Goal: Complete application form

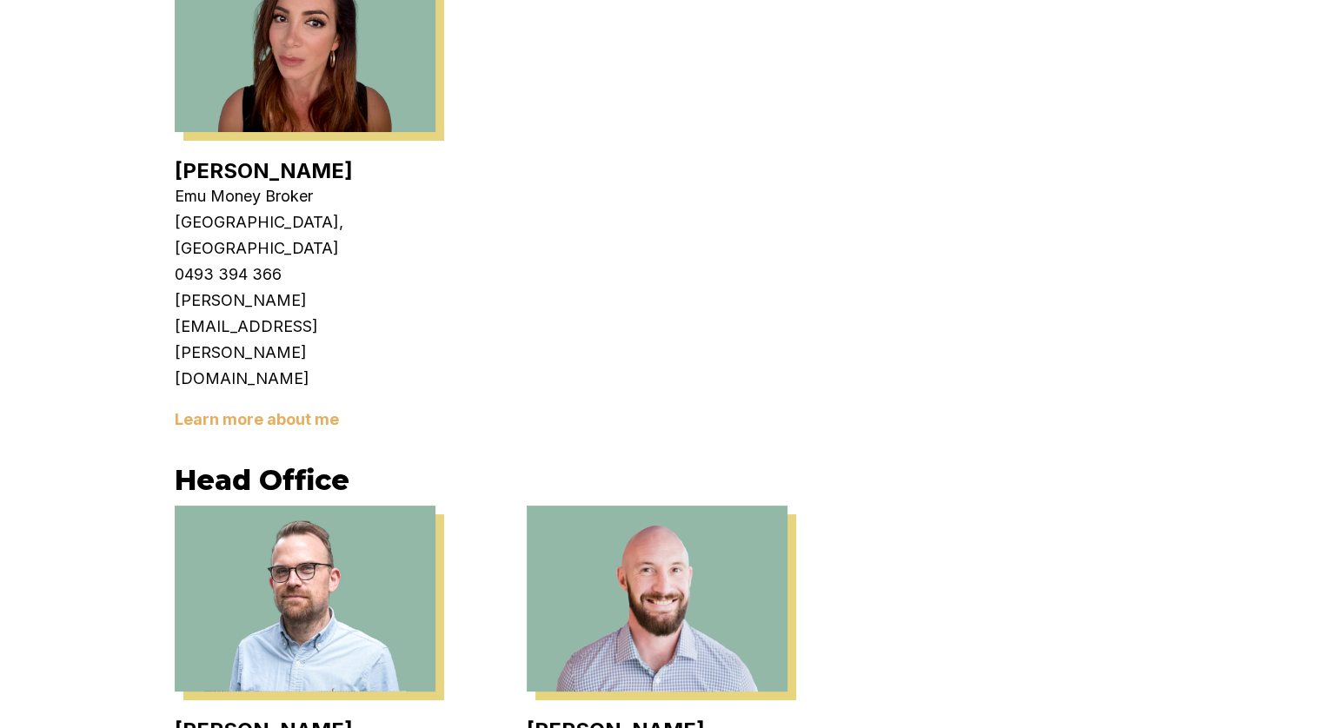
scroll to position [3389, 0]
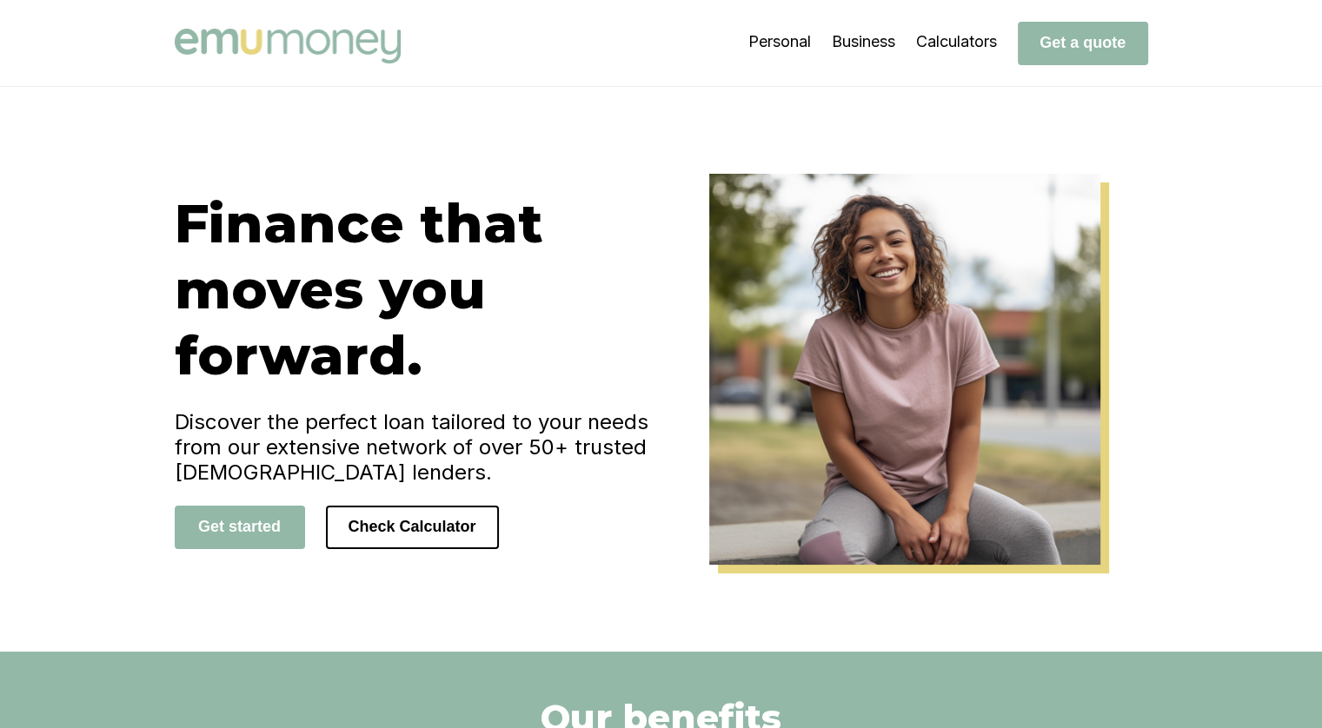
click at [322, 33] on img at bounding box center [288, 46] width 226 height 35
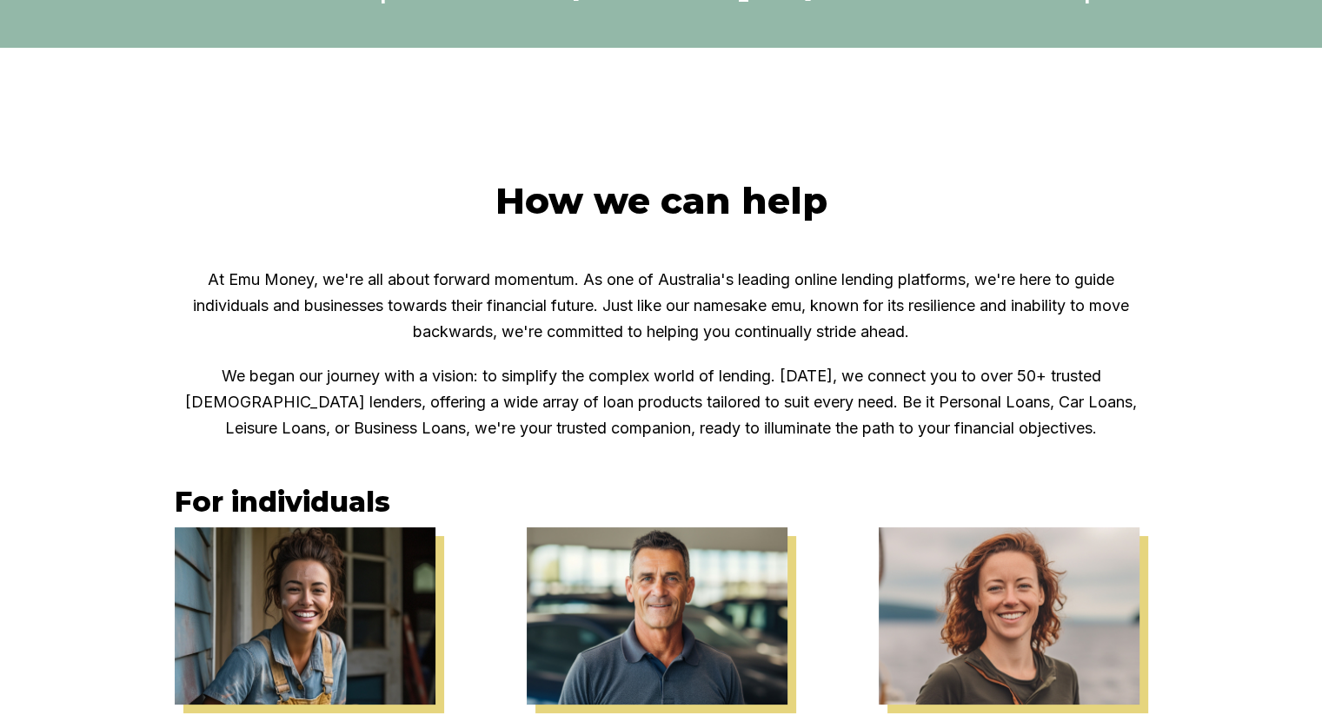
scroll to position [695, 0]
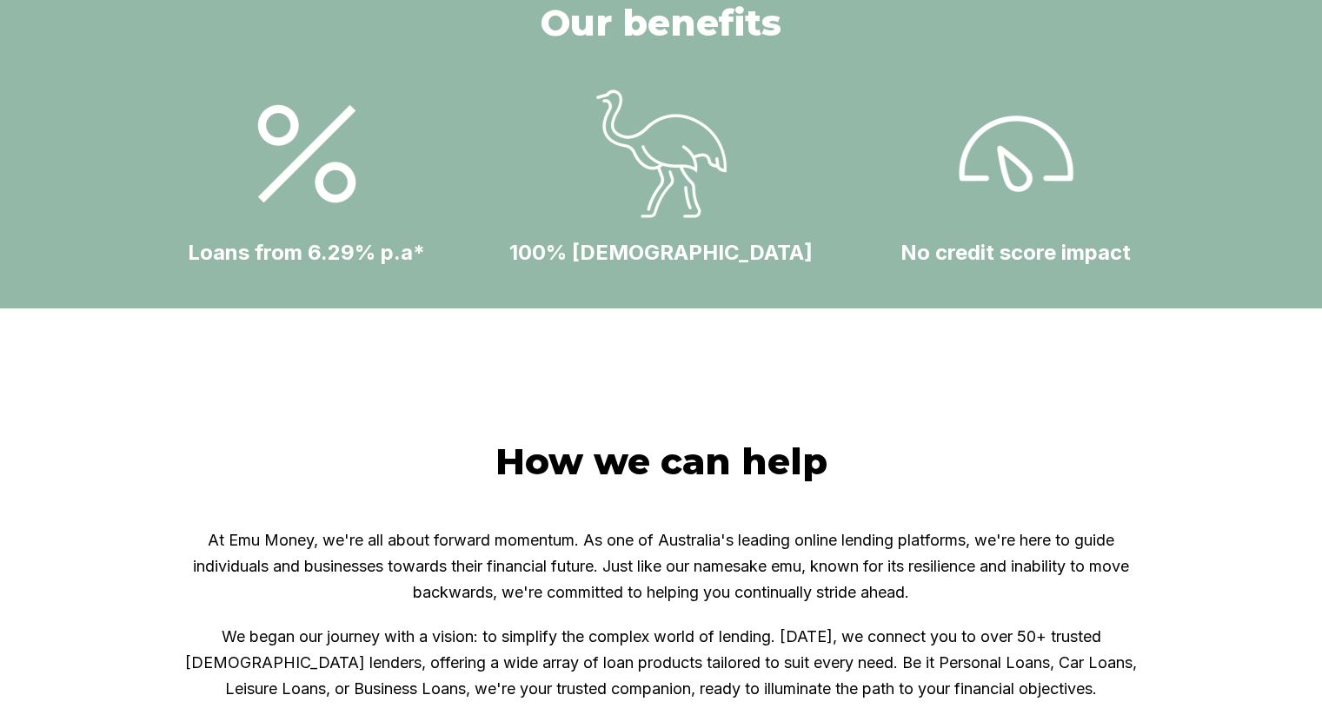
drag, startPoint x: 878, startPoint y: 142, endPoint x: 824, endPoint y: 117, distance: 59.1
click at [626, 183] on img at bounding box center [661, 154] width 130 height 130
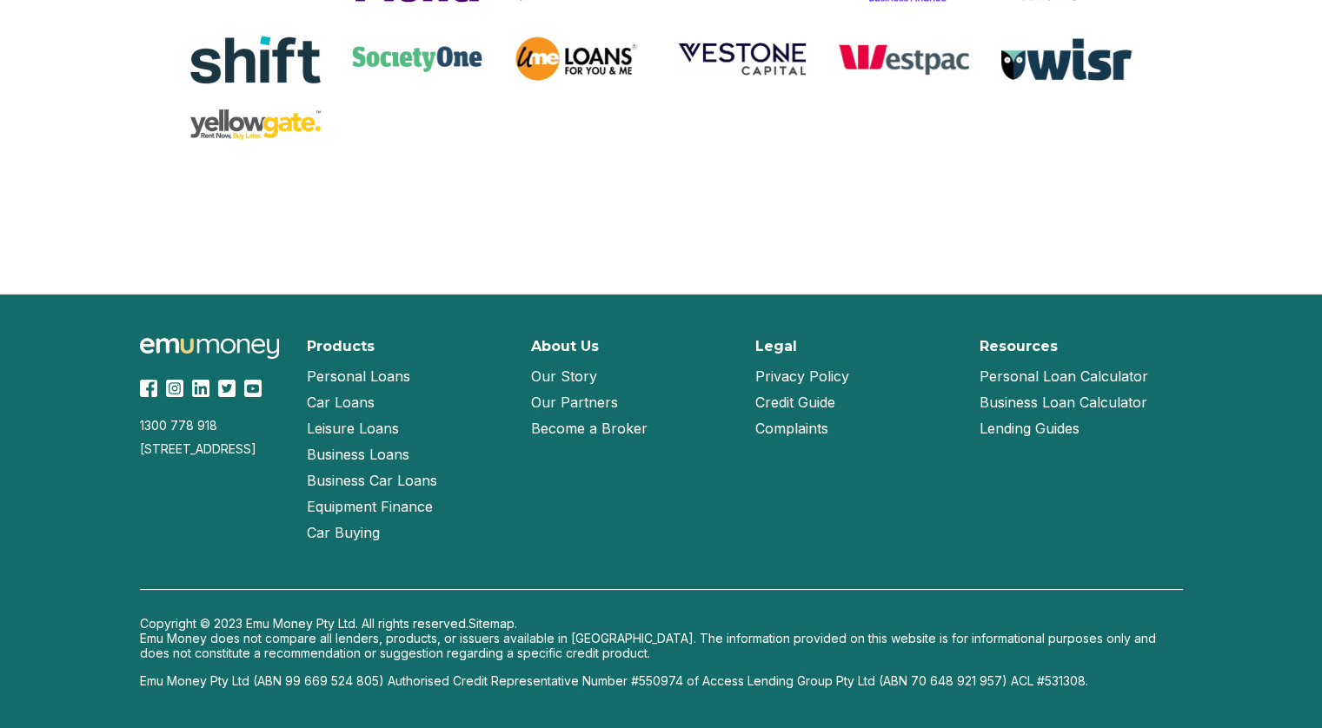
scroll to position [3730, 0]
drag, startPoint x: 289, startPoint y: 350, endPoint x: 170, endPoint y: 350, distance: 118.2
click at [170, 350] on div "1300 778 918 Suite 722, UL40, Level 2, 1341 Dandenong Road, Chadstone, Victoria…" at bounding box center [213, 355] width 146 height 35
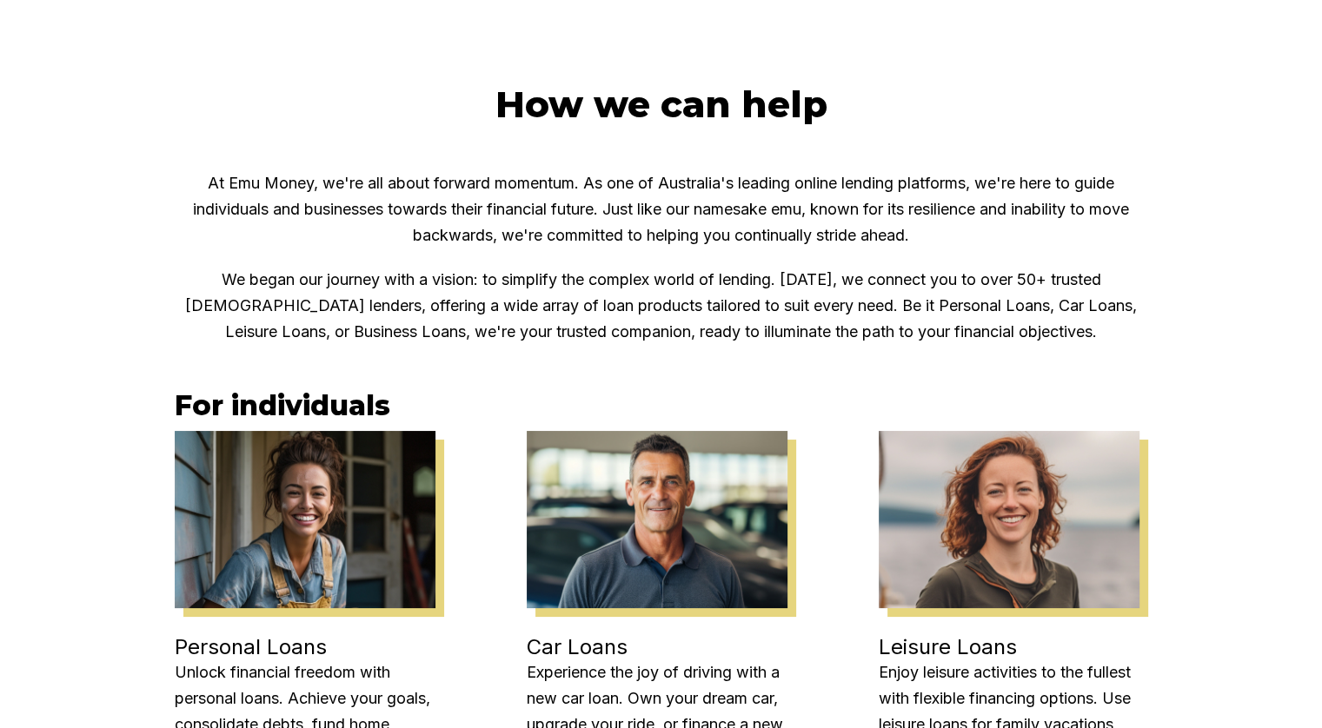
scroll to position [862, 0]
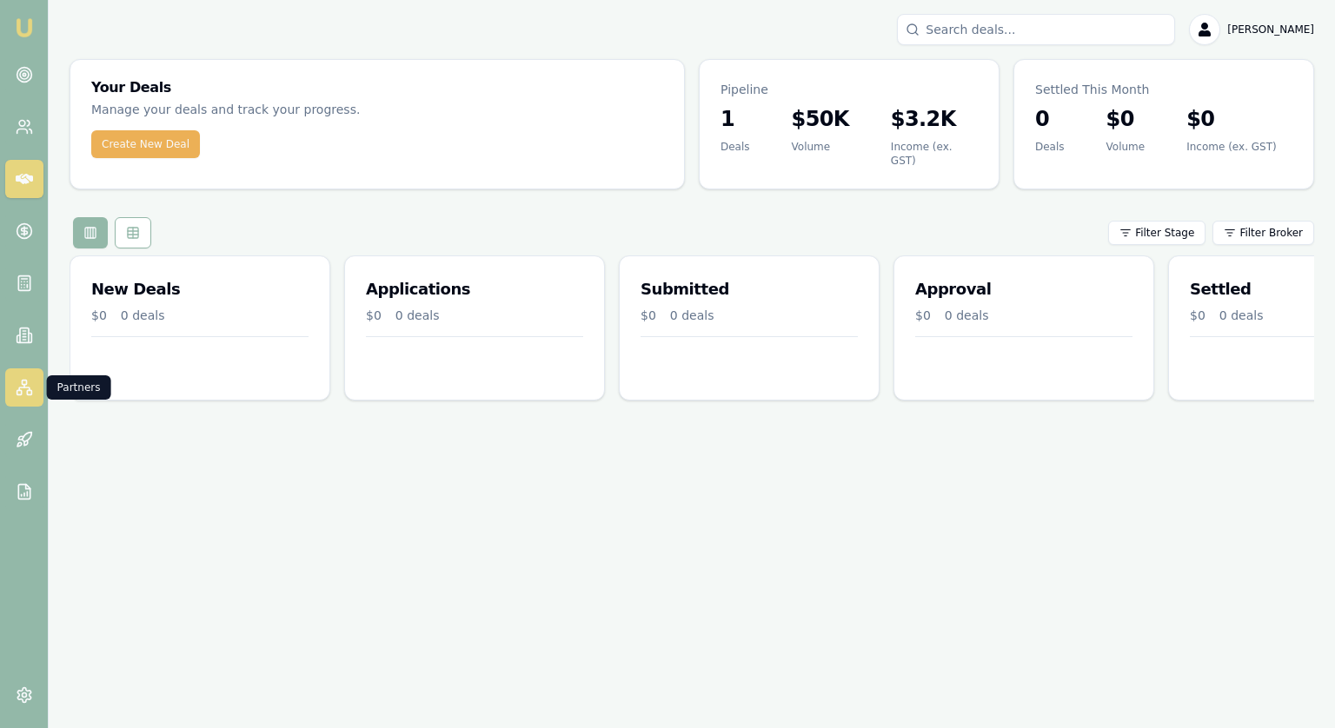
click at [24, 395] on icon at bounding box center [24, 387] width 17 height 17
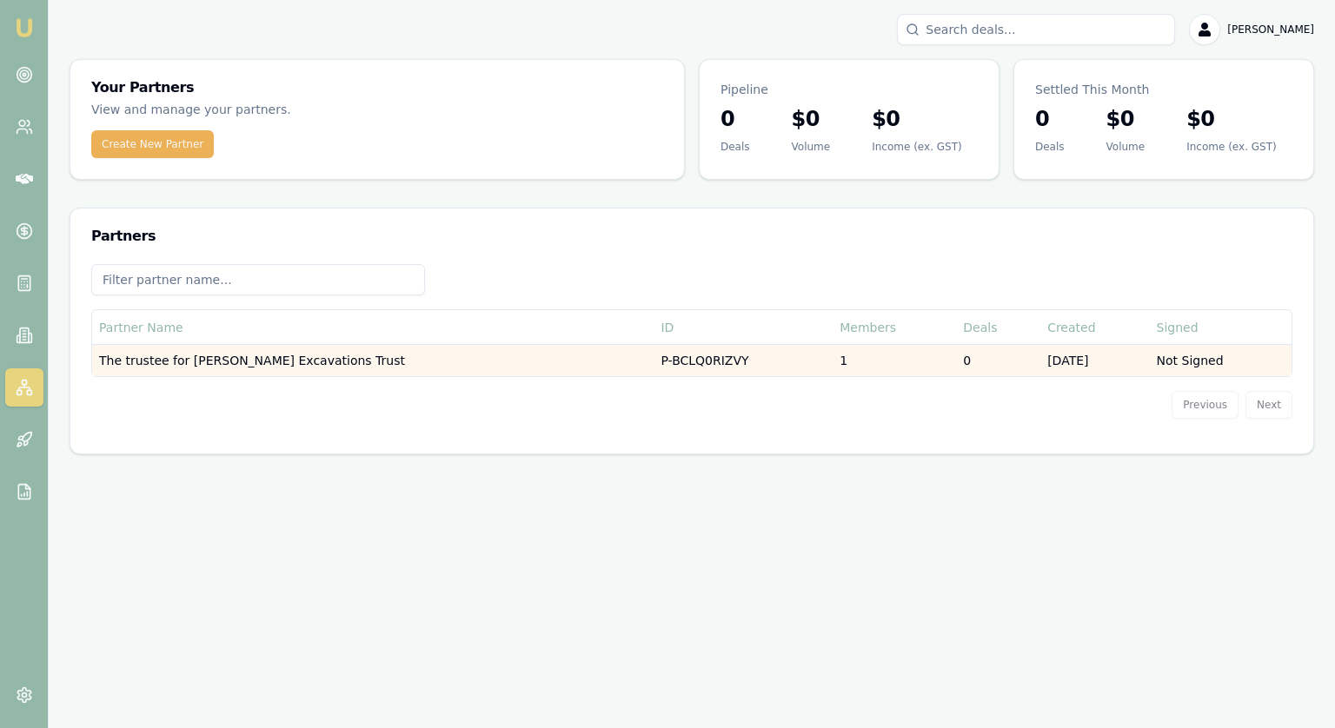
click at [212, 354] on td "The trustee for [PERSON_NAME] Excavations Trust" at bounding box center [372, 361] width 561 height 32
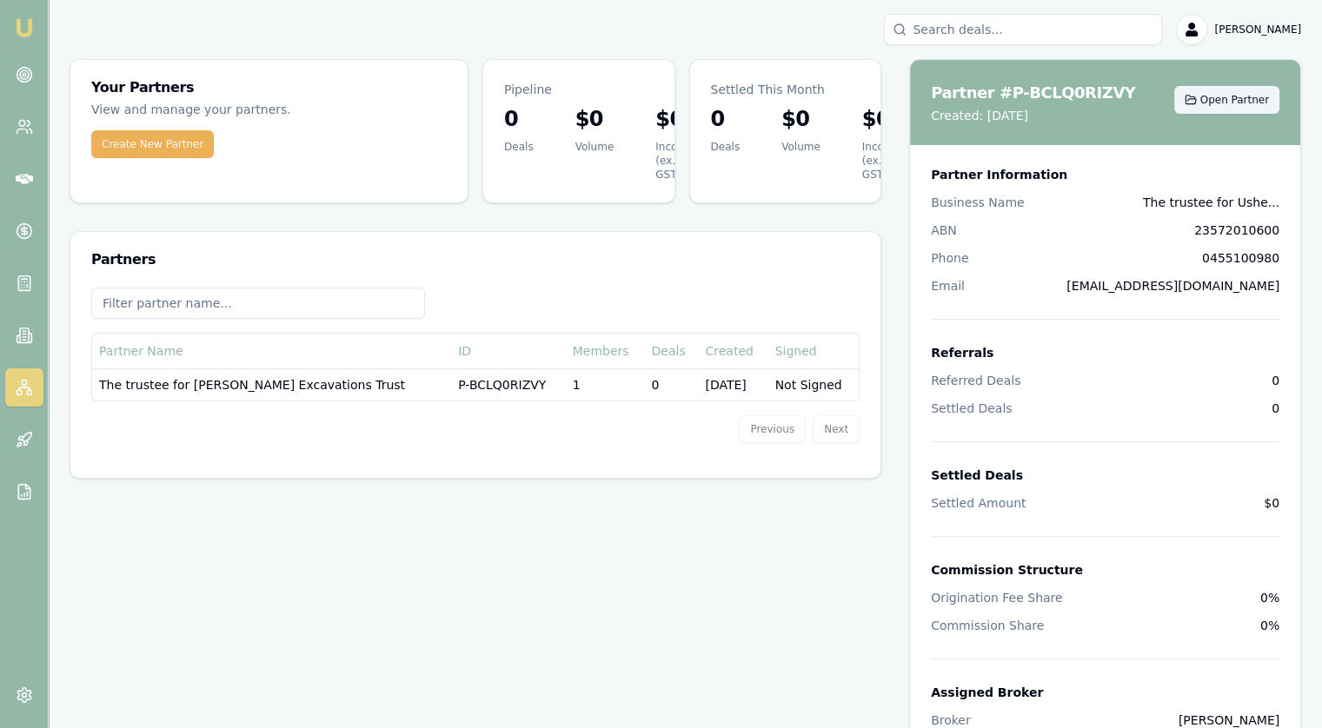
click at [1229, 94] on span "Open Partner" at bounding box center [1234, 100] width 69 height 14
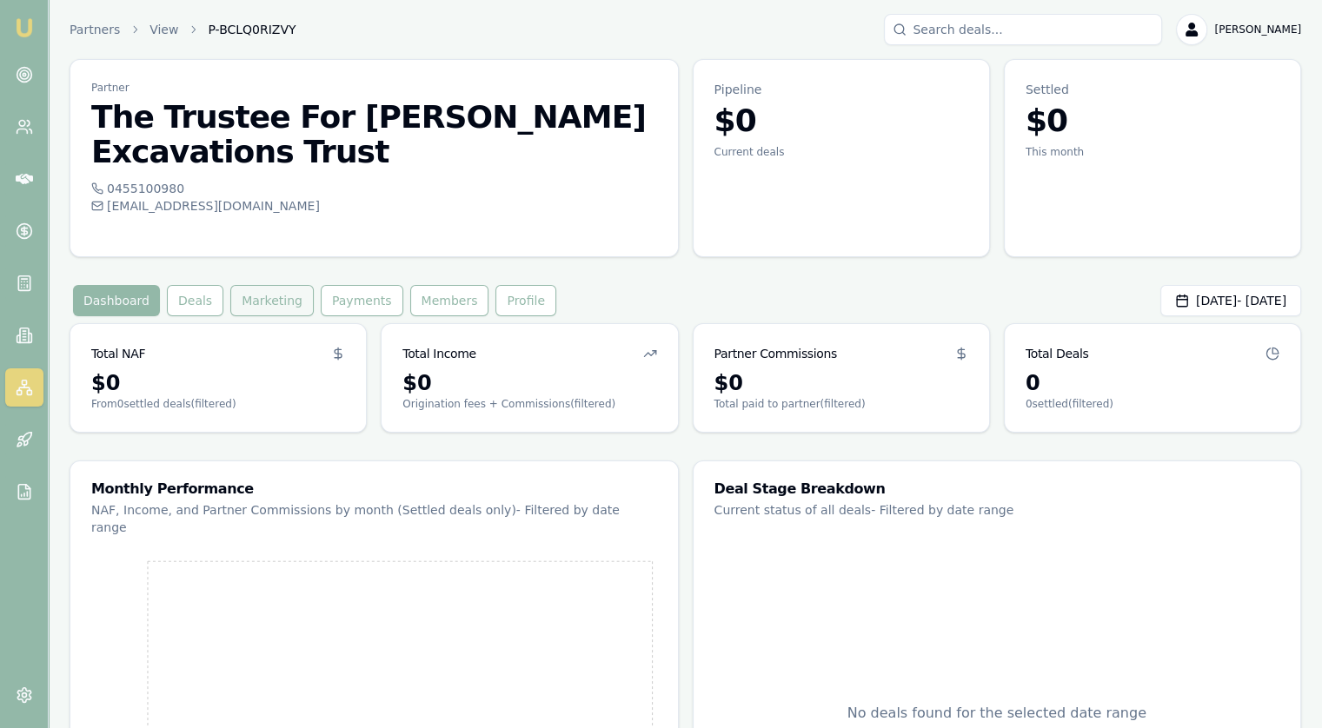
click at [262, 285] on button "Marketing" at bounding box center [271, 300] width 83 height 31
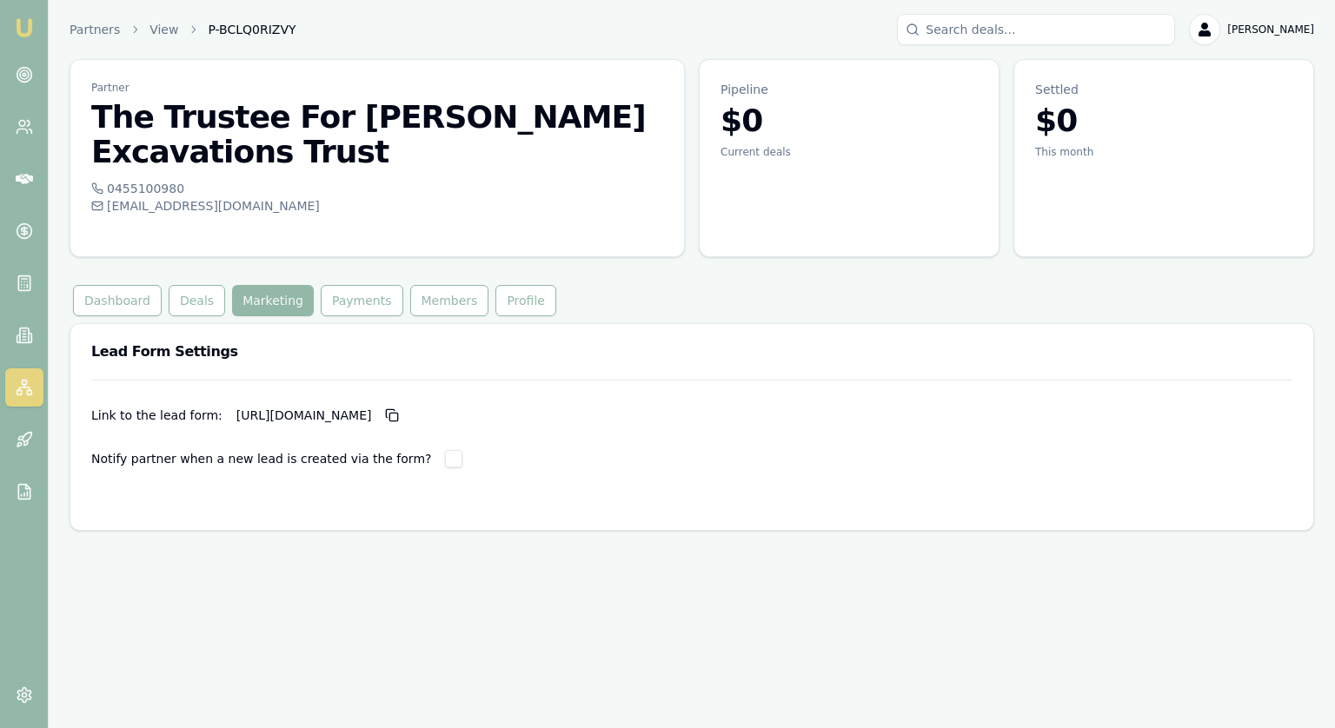
click at [280, 402] on p "[URL][DOMAIN_NAME]" at bounding box center [321, 416] width 170 height 28
click at [399, 408] on icon "button" at bounding box center [392, 415] width 14 height 14
click at [23, 28] on img at bounding box center [24, 27] width 21 height 21
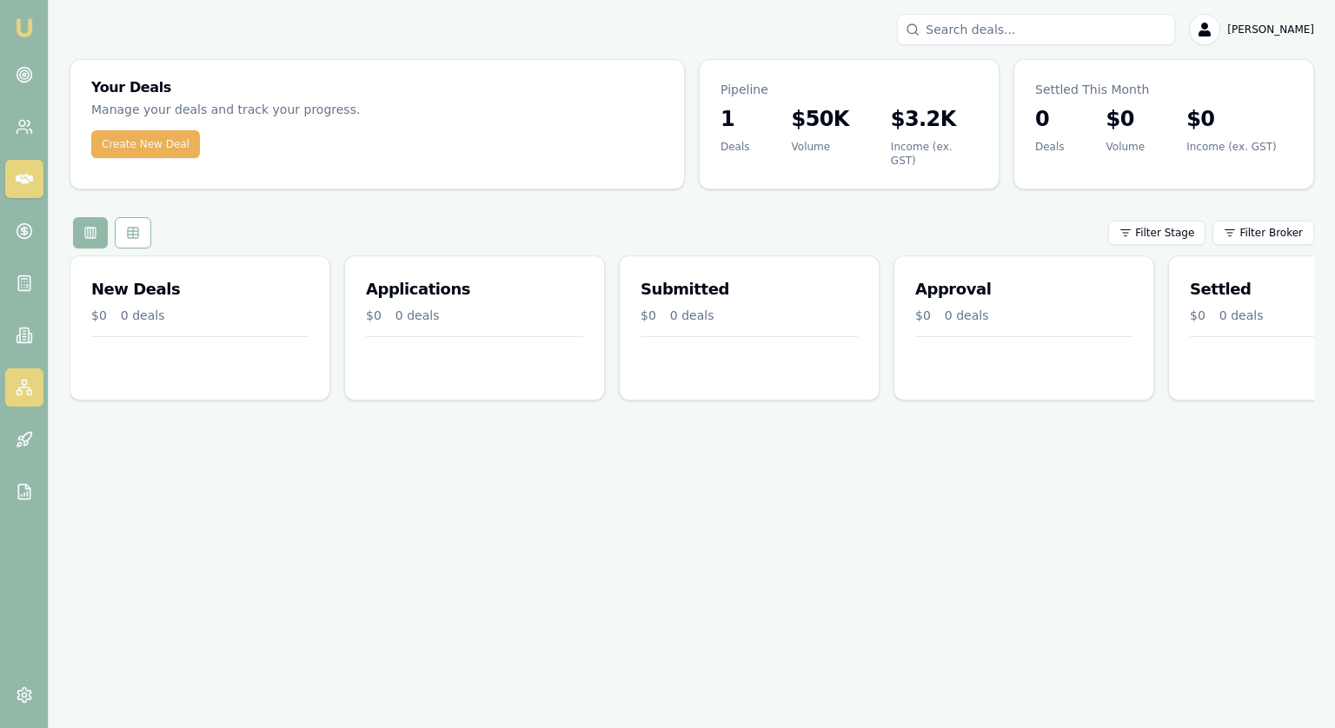
click at [21, 382] on icon at bounding box center [24, 387] width 17 height 17
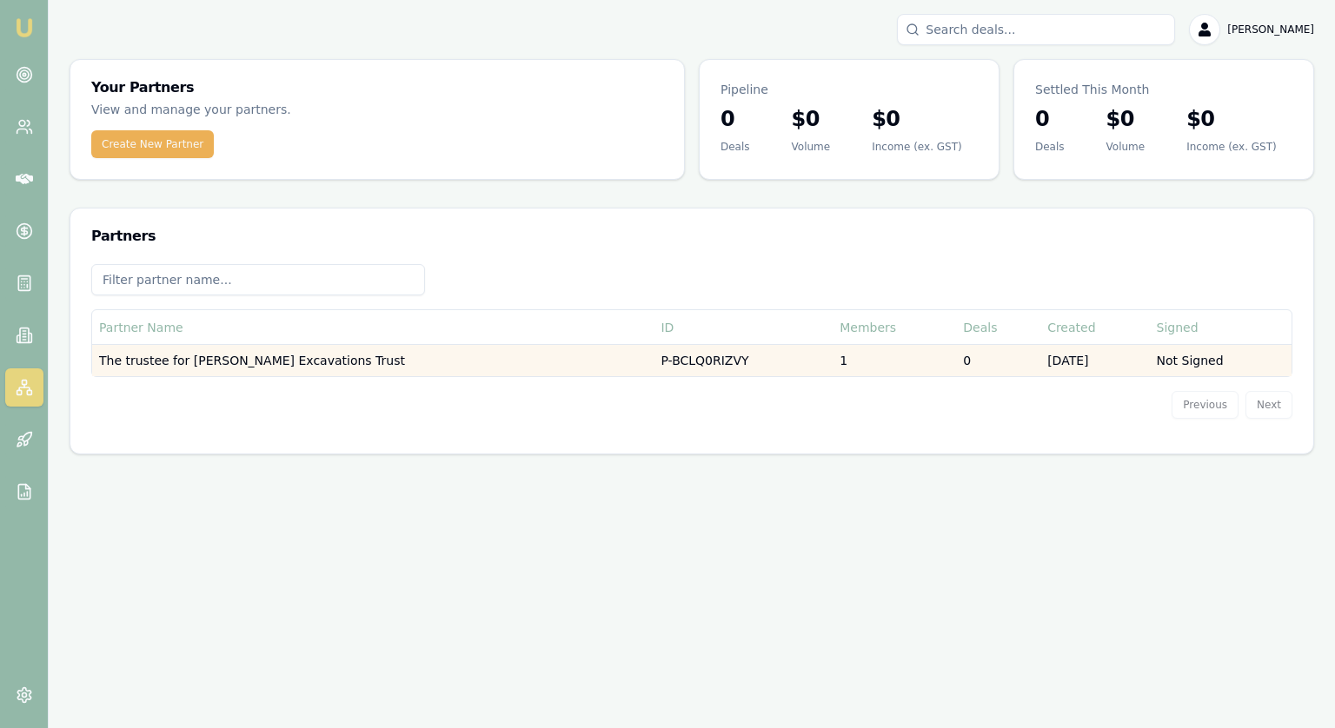
click at [487, 354] on td "The trustee for Usher's Excavations Trust" at bounding box center [372, 361] width 561 height 32
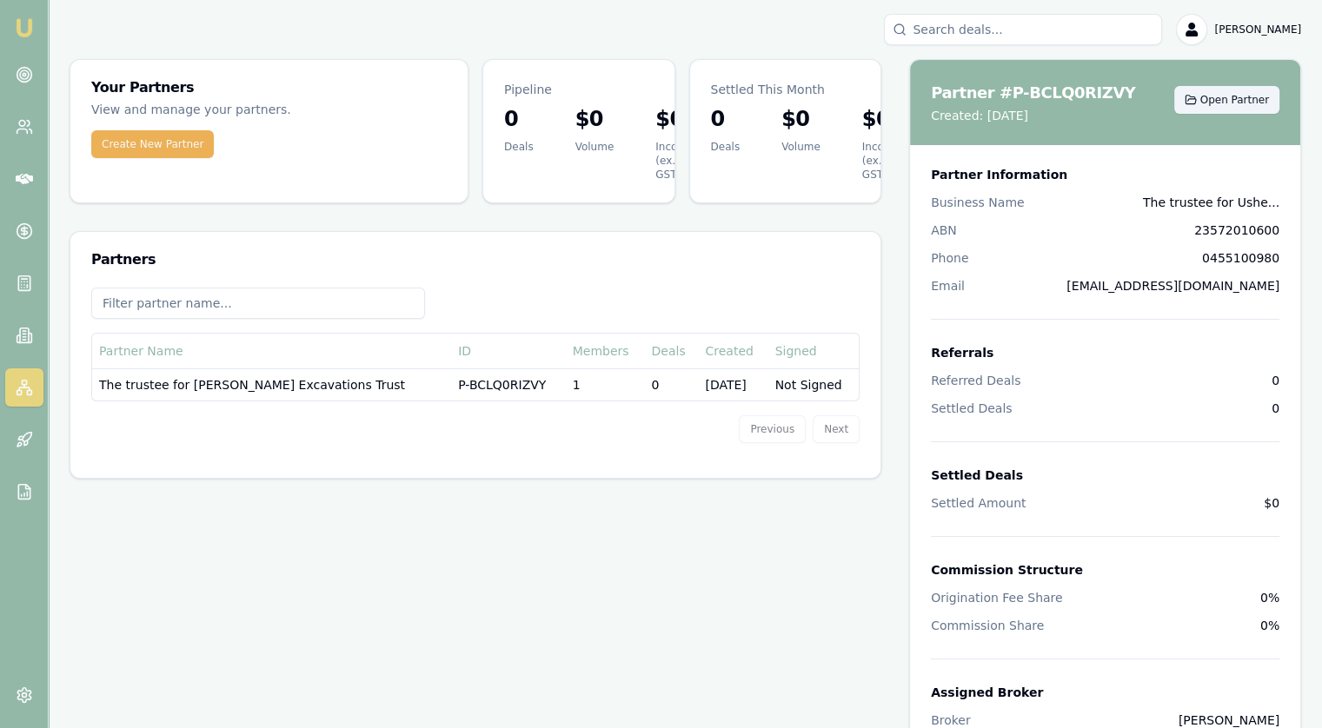
click at [1252, 91] on button "Open Partner" at bounding box center [1226, 100] width 105 height 28
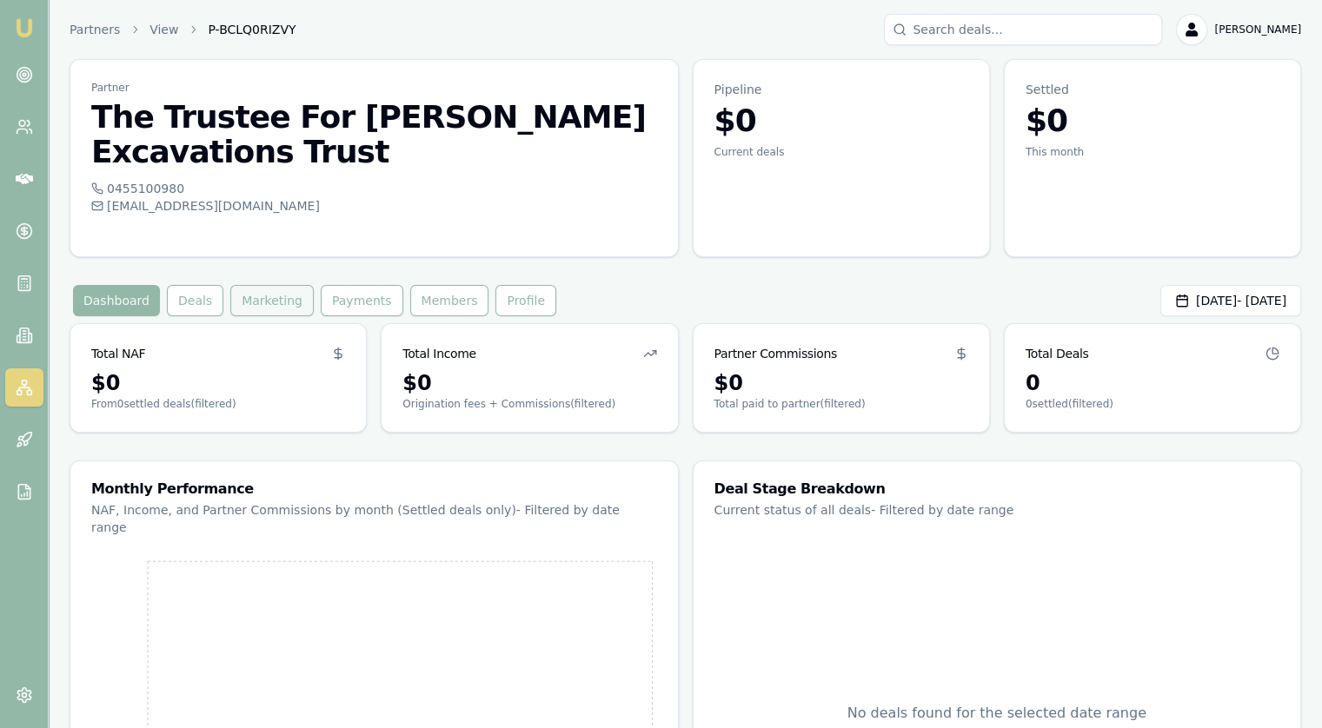
click at [256, 285] on button "Marketing" at bounding box center [271, 300] width 83 height 31
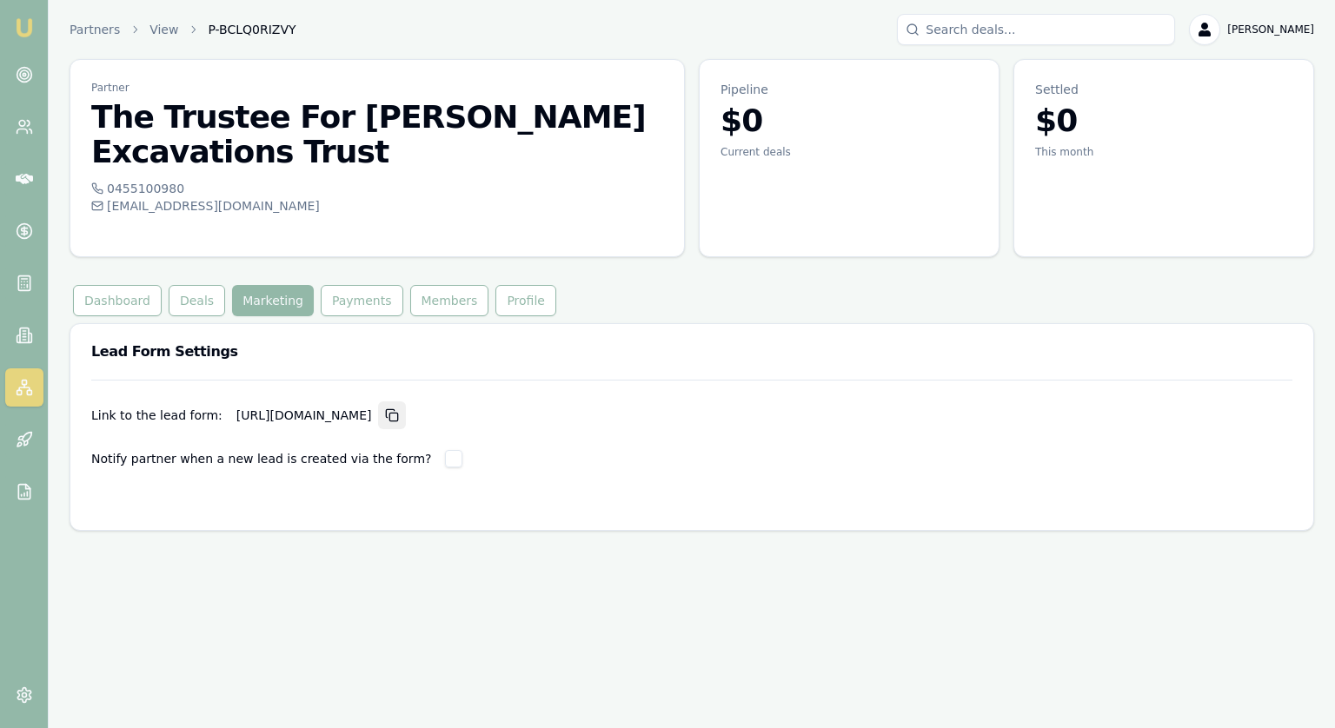
click at [398, 413] on rect "button" at bounding box center [394, 417] width 8 height 8
click at [395, 409] on icon "button" at bounding box center [391, 413] width 8 height 8
click at [34, 71] on link at bounding box center [24, 75] width 38 height 38
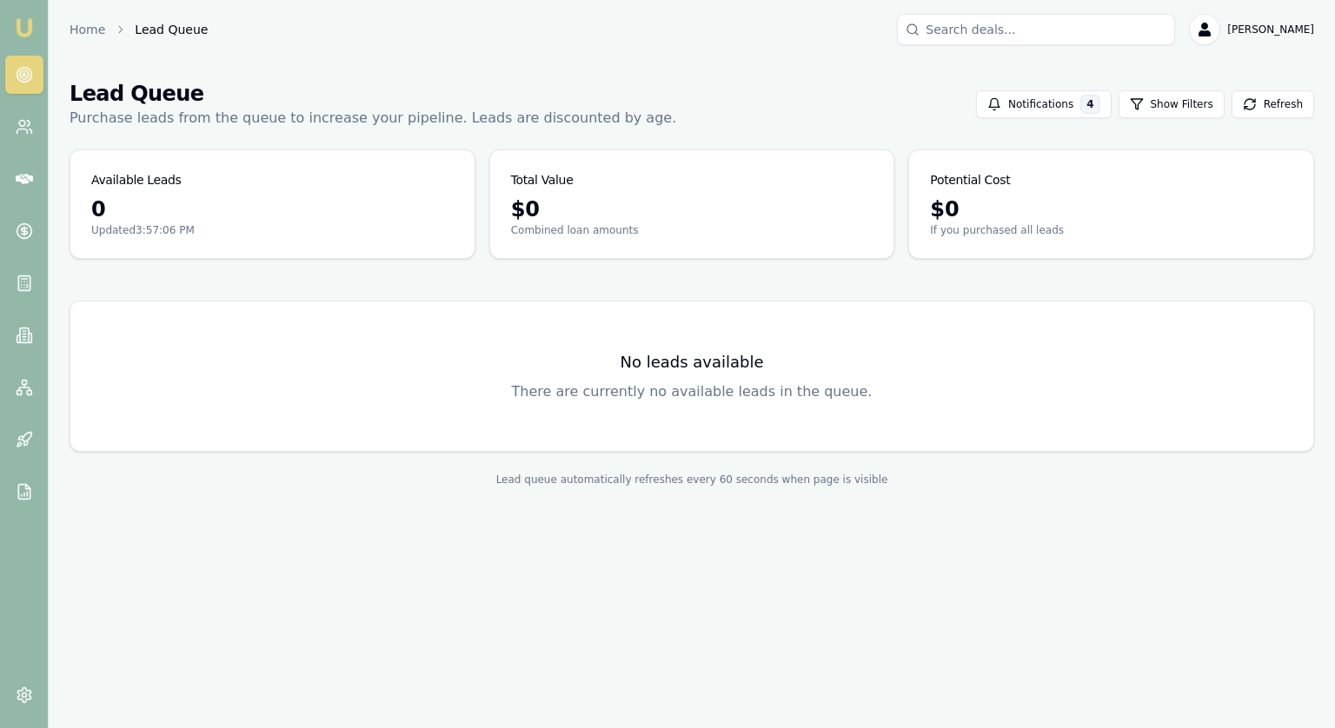
click at [31, 66] on icon at bounding box center [24, 74] width 17 height 17
click at [30, 72] on icon at bounding box center [24, 74] width 17 height 17
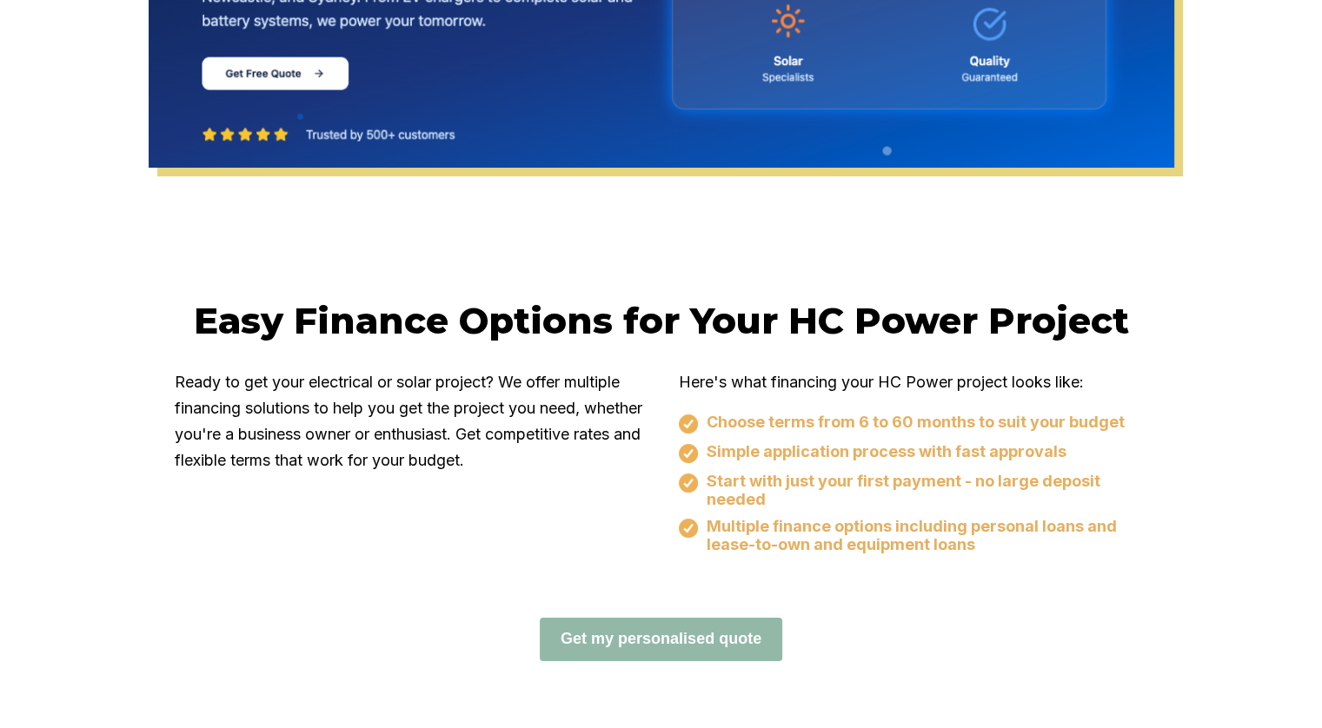
scroll to position [869, 0]
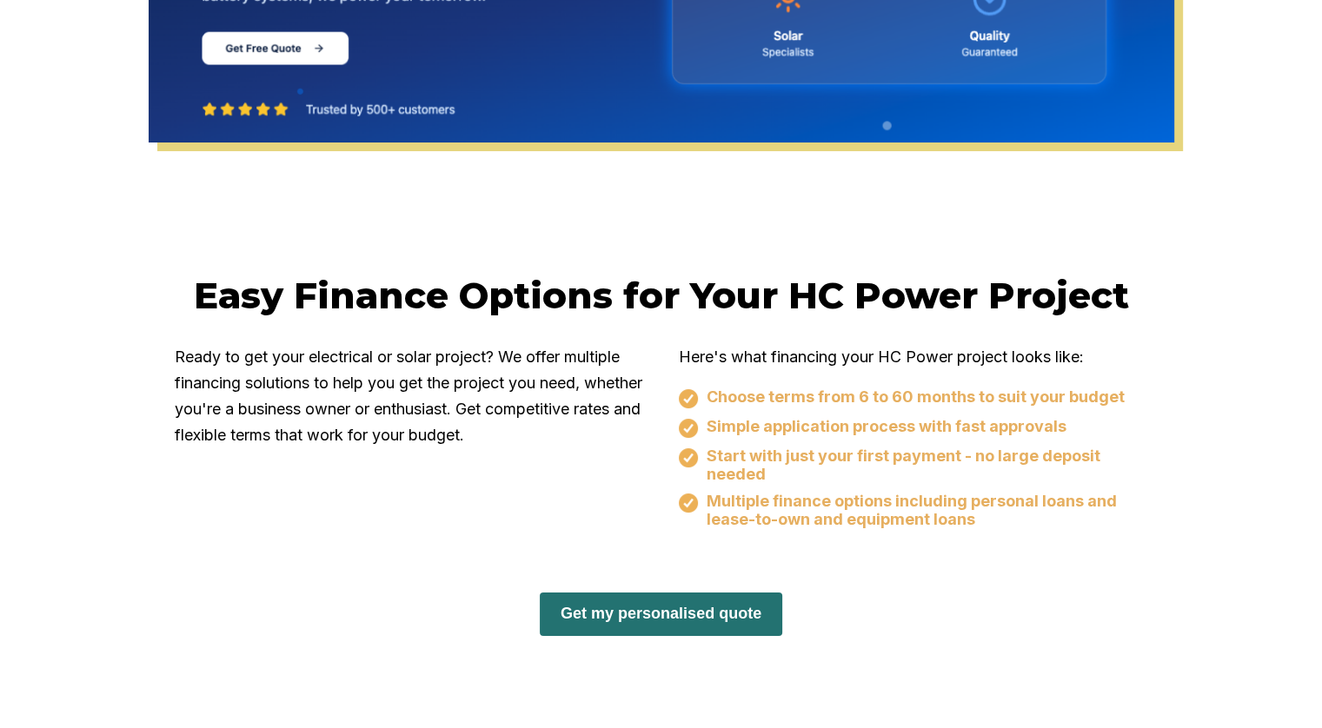
click at [661, 612] on button "Get my personalised quote" at bounding box center [661, 614] width 242 height 43
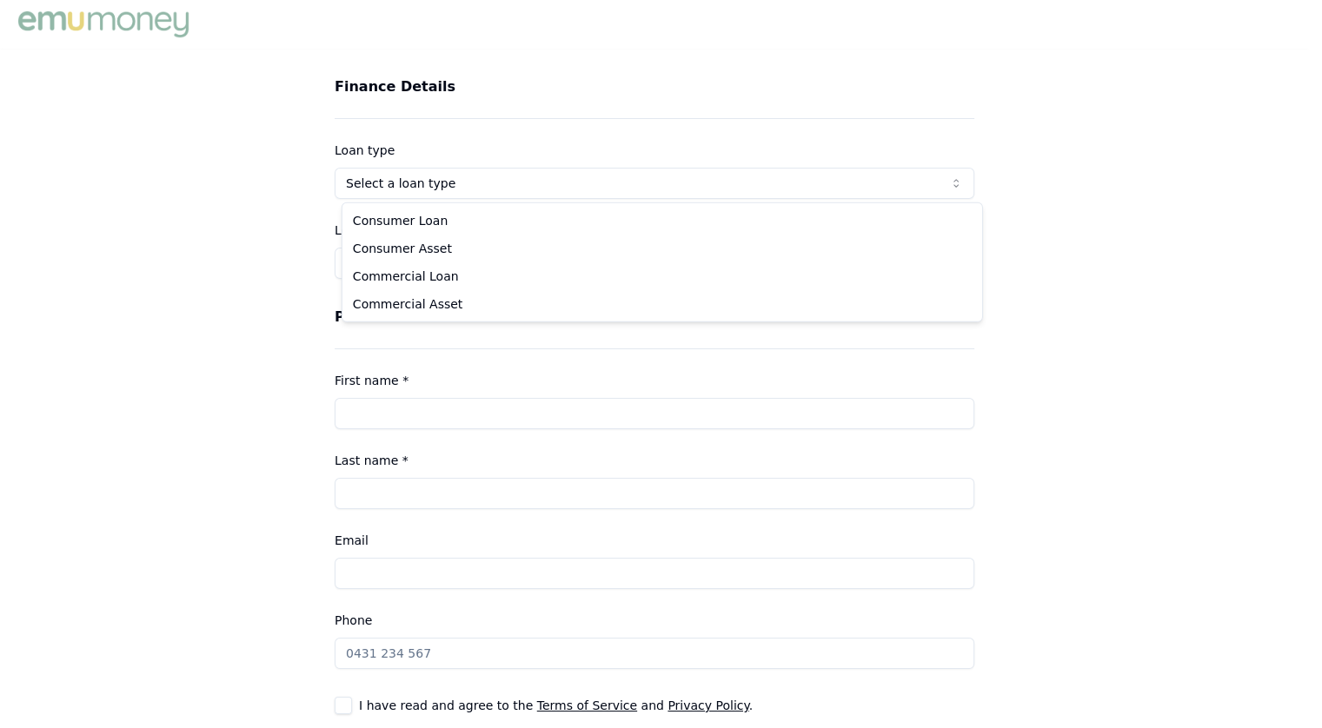
click at [430, 189] on html "Finance Details Loan type Select a loan type Consumer Loan Consumer Asset Comme…" at bounding box center [661, 364] width 1322 height 728
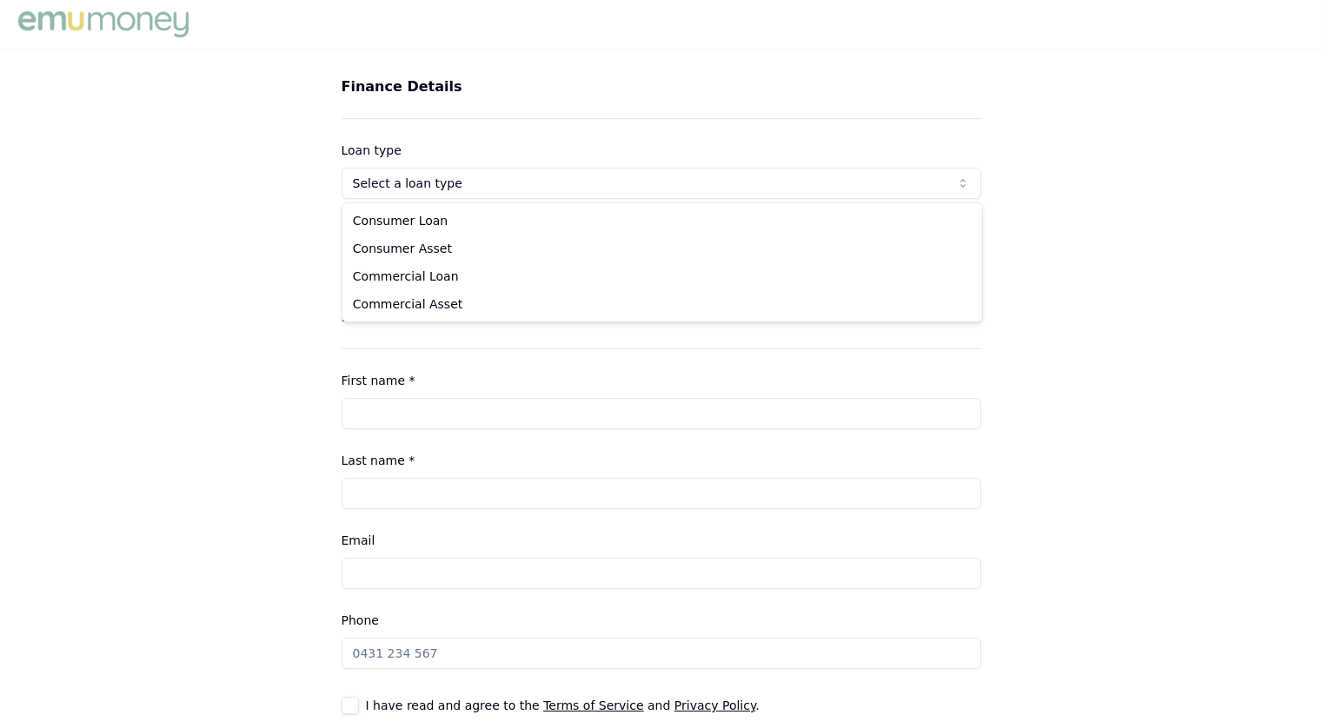
select select "CONSUMER_LOAN"
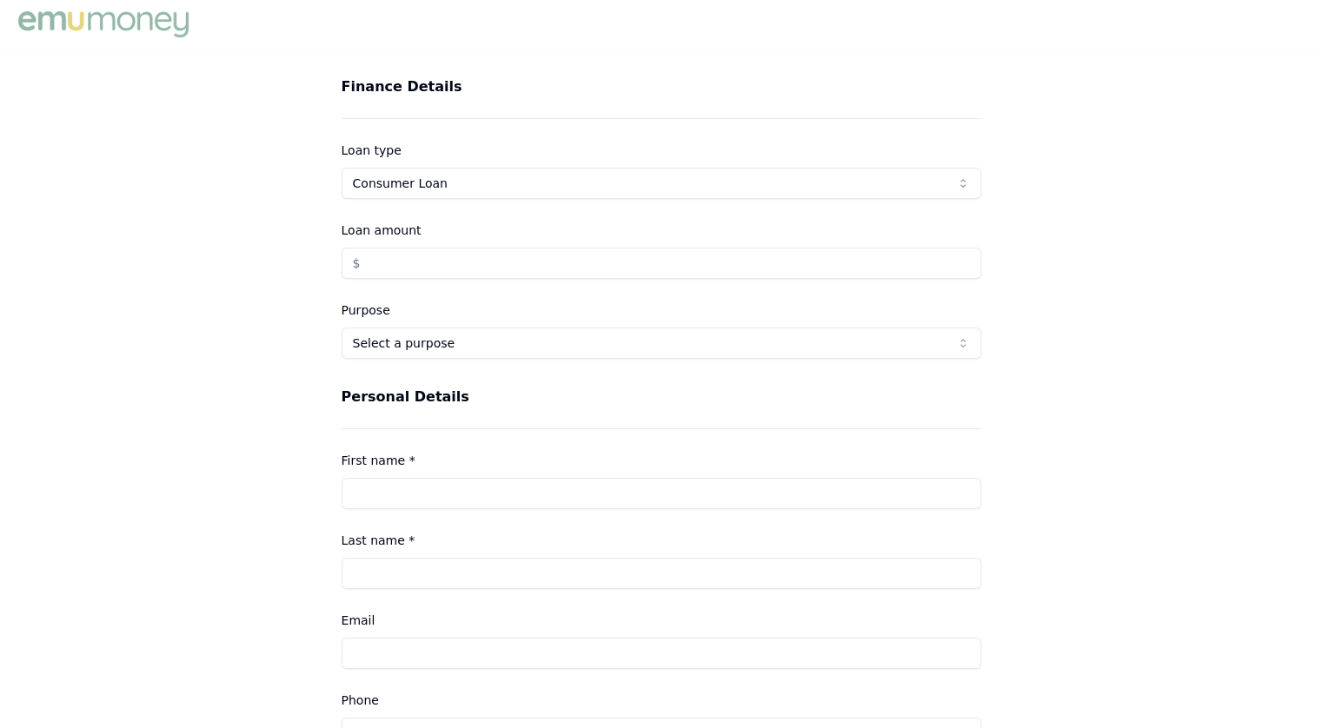
click at [414, 256] on input "Loan amount" at bounding box center [662, 263] width 640 height 31
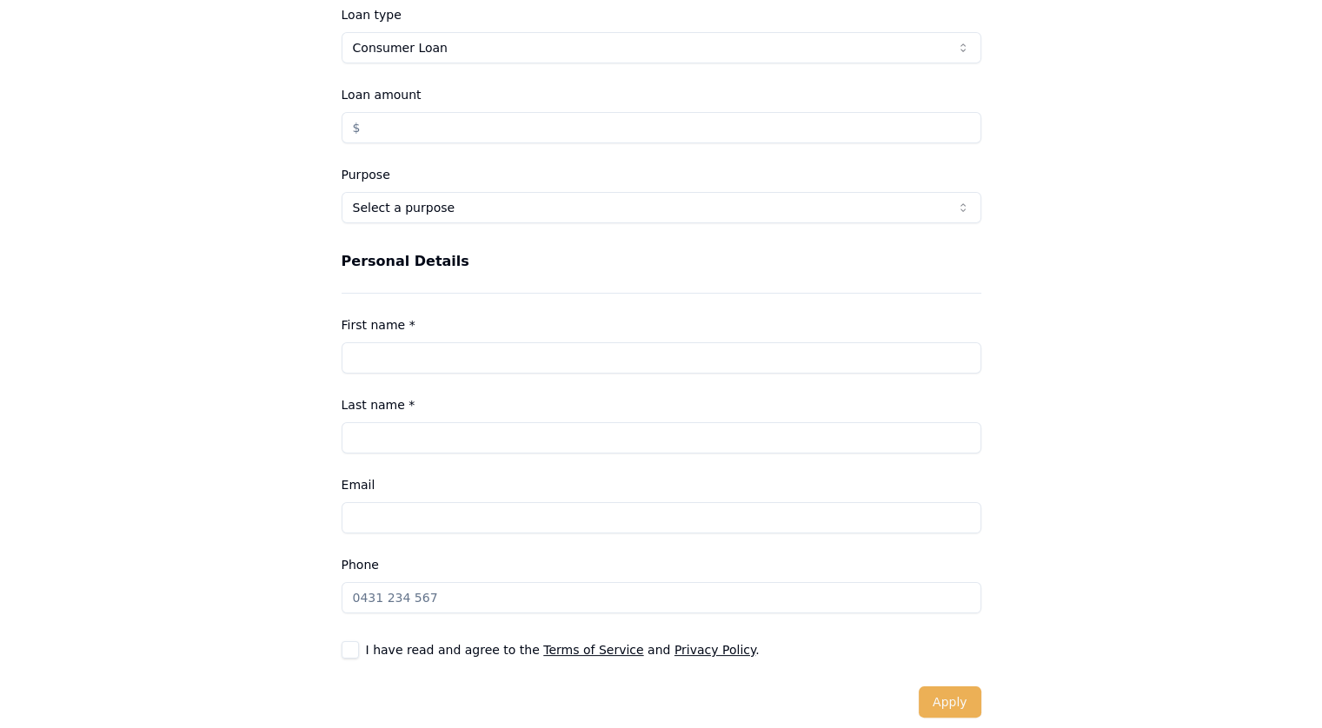
scroll to position [153, 0]
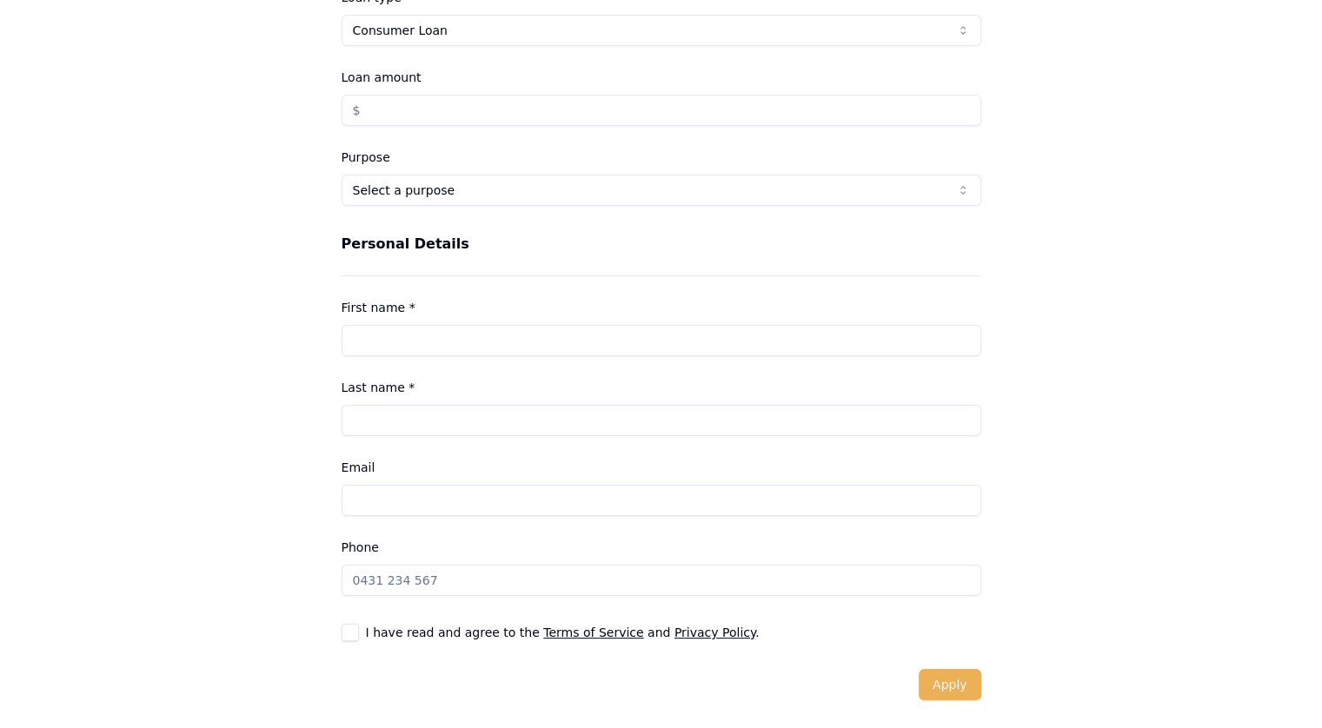
type input "$0.00"
click at [368, 188] on html "Finance Details Loan type Consumer Loan Consumer Loan Consumer Asset Commercial…" at bounding box center [661, 211] width 1322 height 728
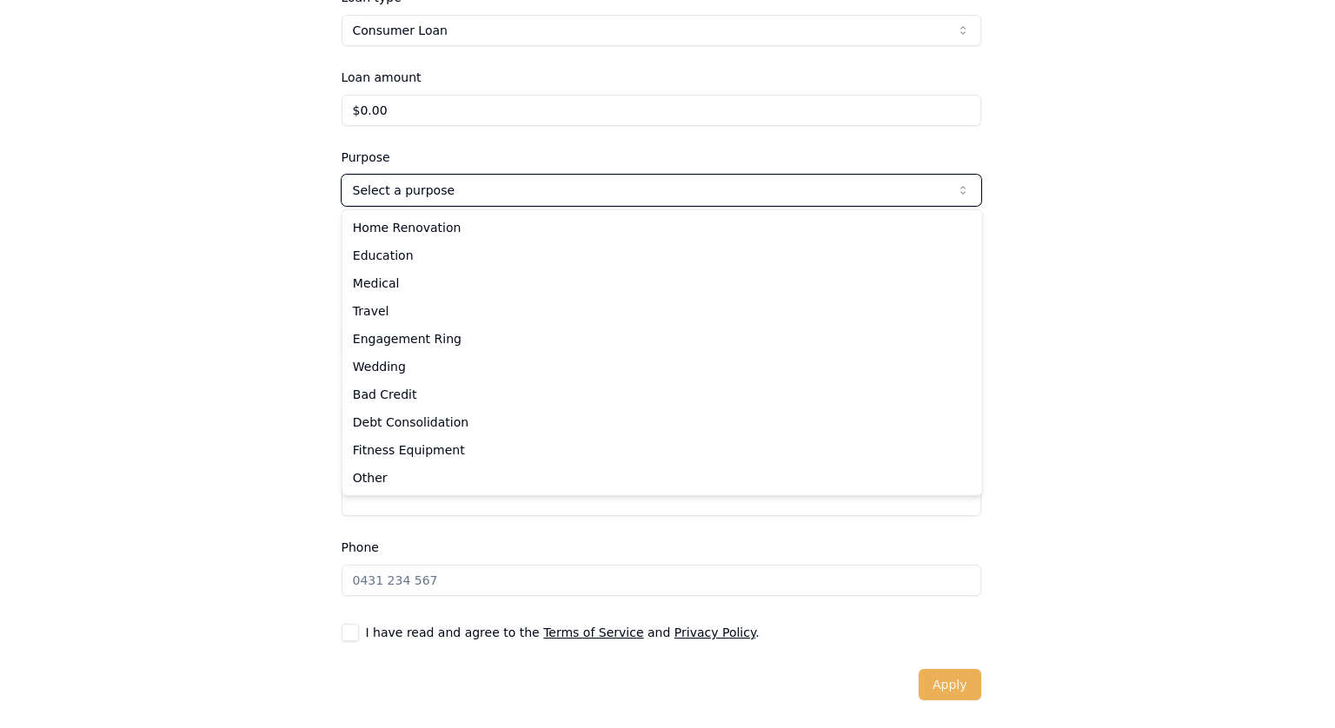
click at [254, 176] on html "Finance Details Loan type Consumer Loan Consumer Loan Consumer Asset Commercial…" at bounding box center [667, 211] width 1335 height 728
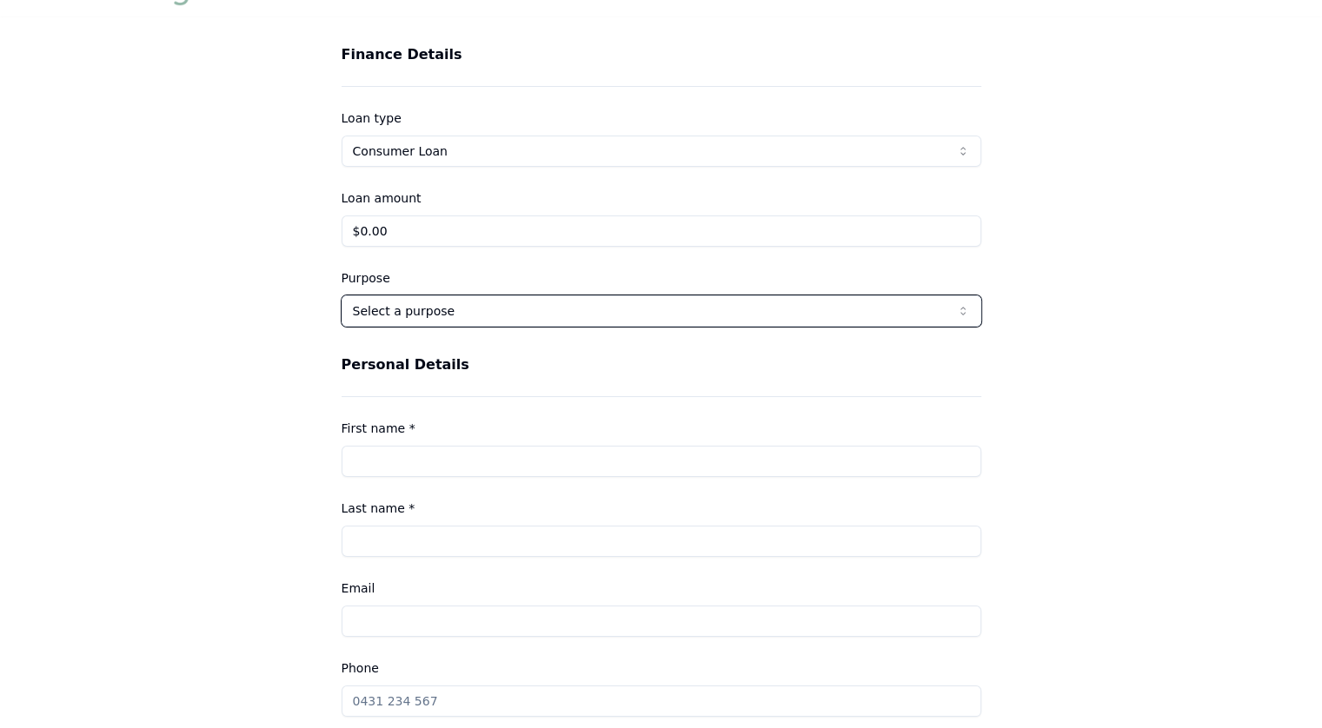
scroll to position [0, 0]
